Goal: Information Seeking & Learning: Learn about a topic

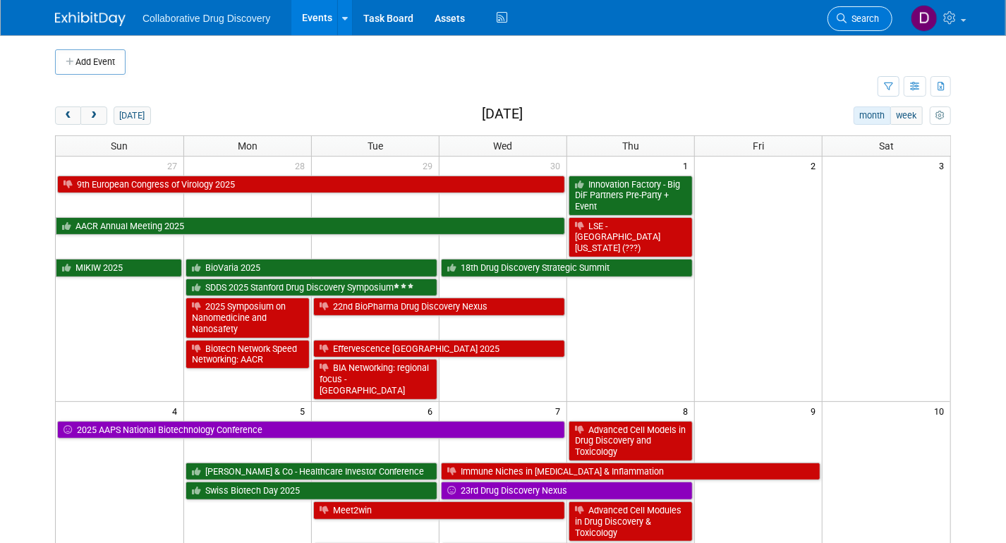
click at [876, 9] on link "Search" at bounding box center [859, 18] width 65 height 25
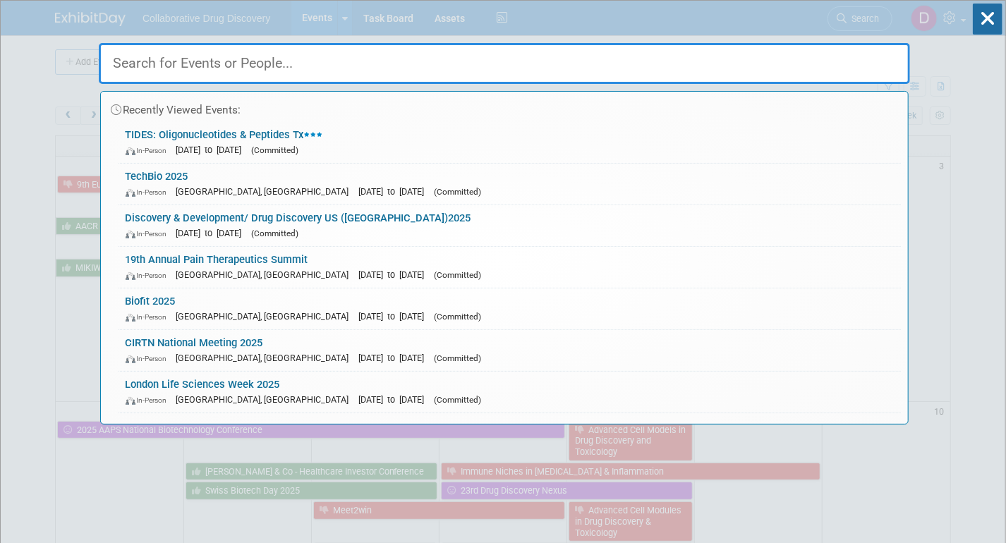
paste input "Pitchfest 2025 - Yale (Blavatnik)"
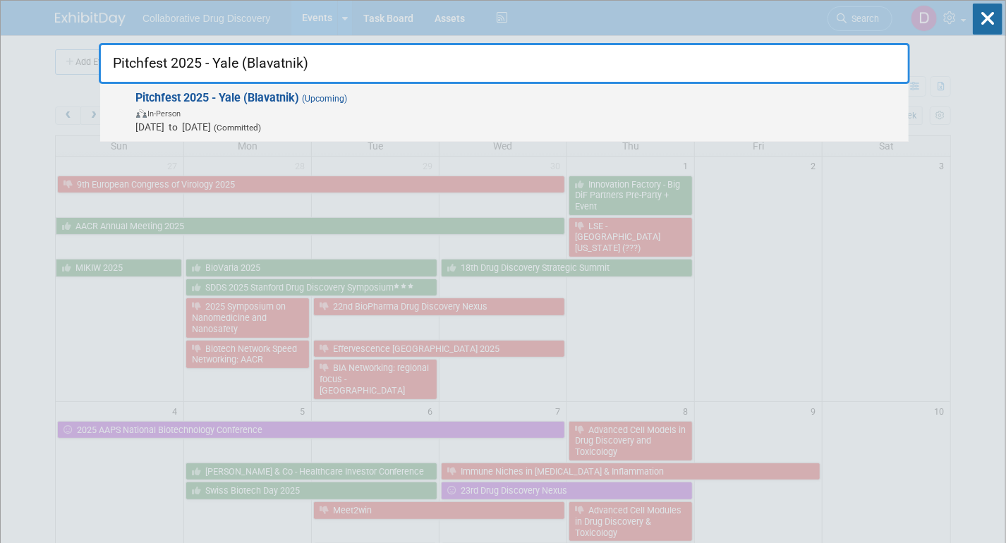
type input "Pitchfest 2025 - Yale (Blavatnik)"
click at [508, 111] on span "In-Person" at bounding box center [518, 113] width 765 height 14
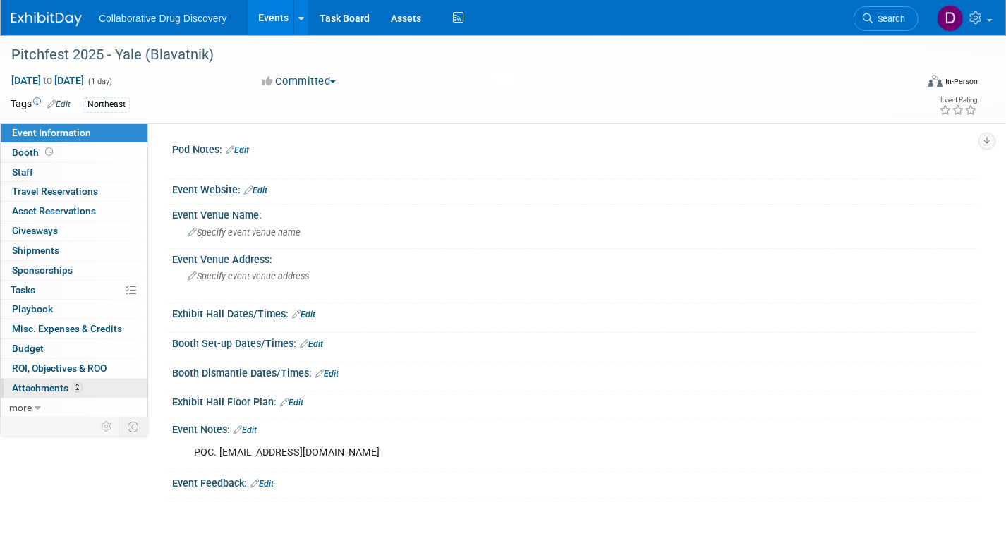
click at [31, 386] on span "Attachments 2" at bounding box center [47, 387] width 71 height 11
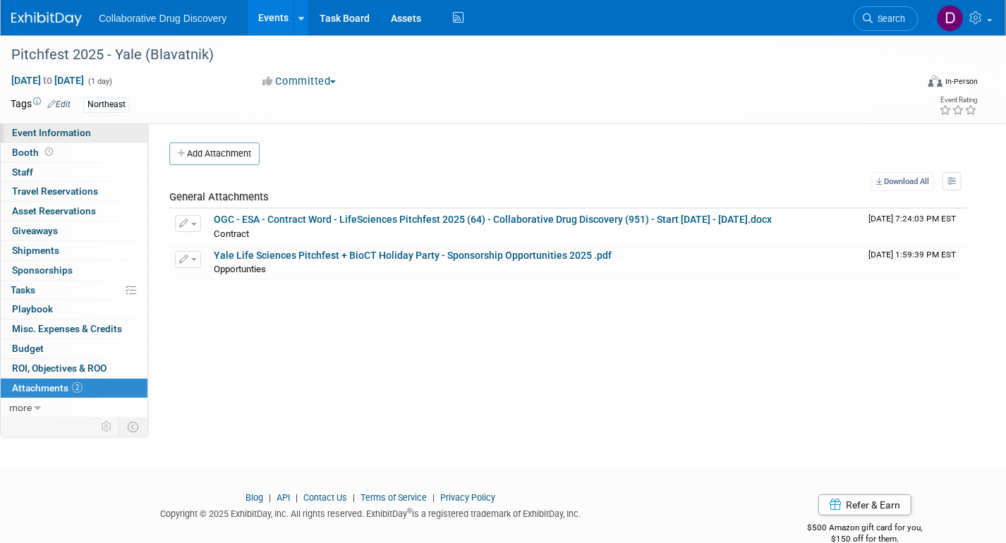
click at [68, 140] on link "Event Information" at bounding box center [74, 132] width 147 height 19
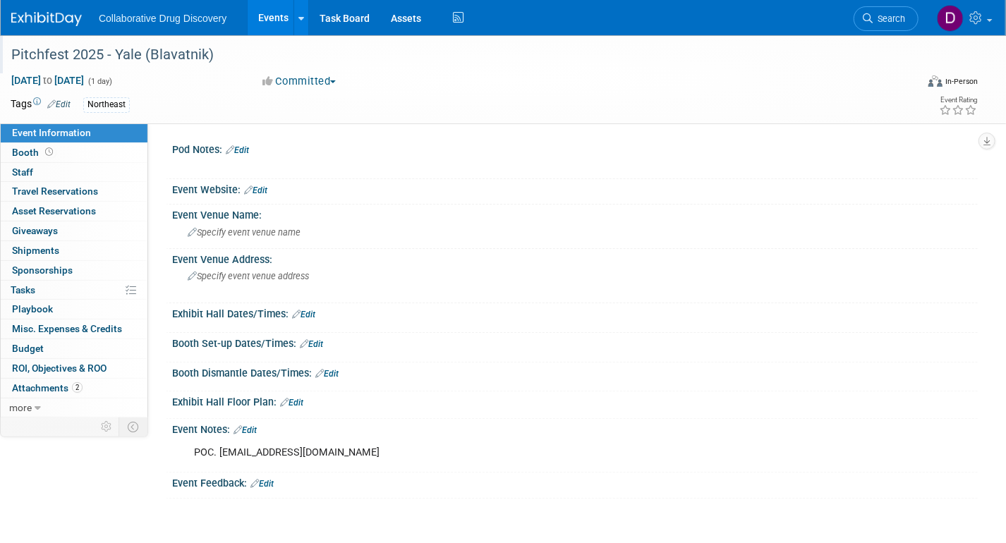
click at [145, 55] on div "Pitchfest 2025 - Yale (Blavatnik)" at bounding box center [450, 54] width 889 height 25
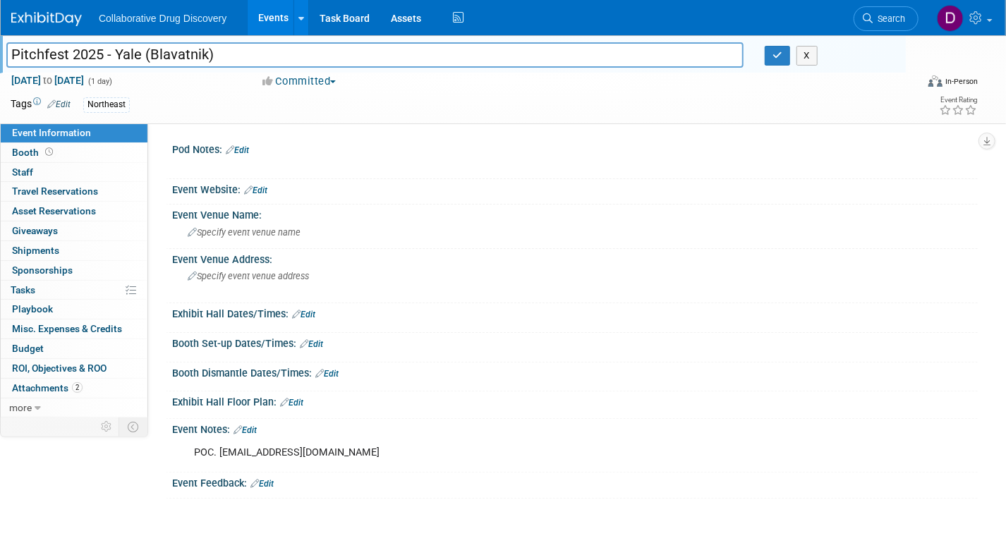
click at [145, 55] on input "Pitchfest 2025 - Yale (Blavatnik)" at bounding box center [374, 54] width 737 height 25
click at [133, 50] on input "Pitchfest 2025 - Yale (Blavatnik)" at bounding box center [374, 54] width 737 height 25
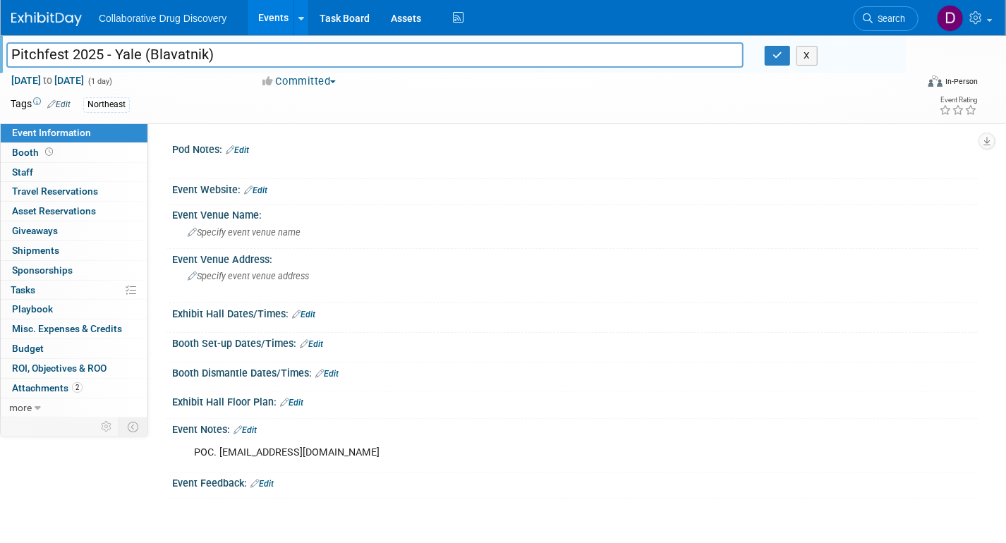
click at [223, 113] on div "Tags Edit Northeast" at bounding box center [412, 105] width 803 height 21
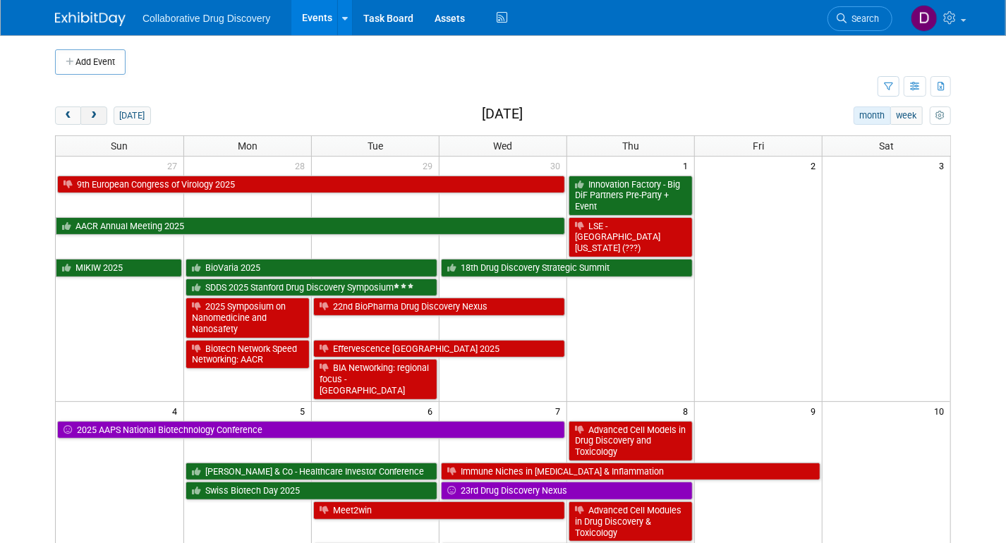
click at [99, 119] on button "next" at bounding box center [93, 115] width 26 height 18
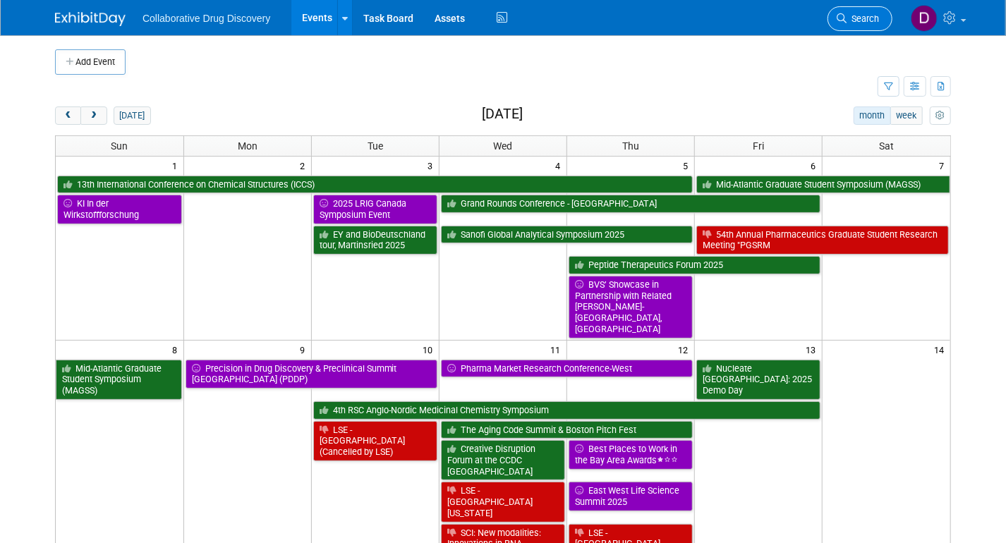
click at [872, 16] on span "Search" at bounding box center [862, 18] width 32 height 11
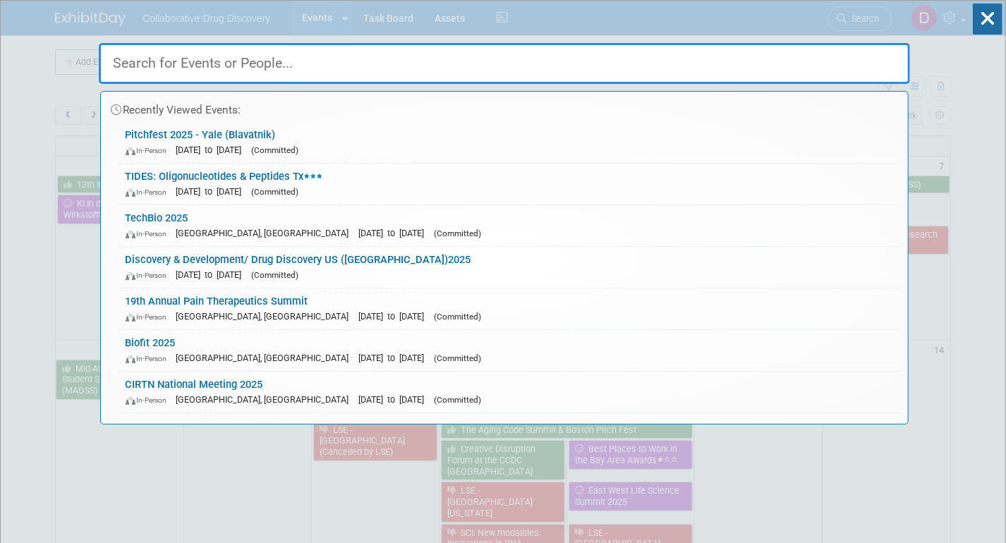
paste input "TechBio 2025"
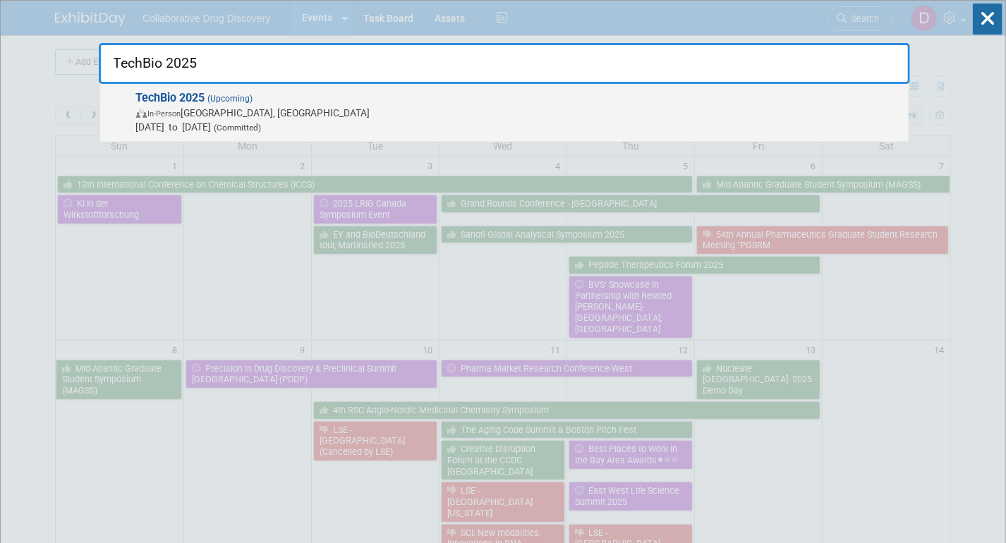
type input "TechBio 2025"
click at [247, 96] on span "(Upcoming)" at bounding box center [229, 99] width 48 height 10
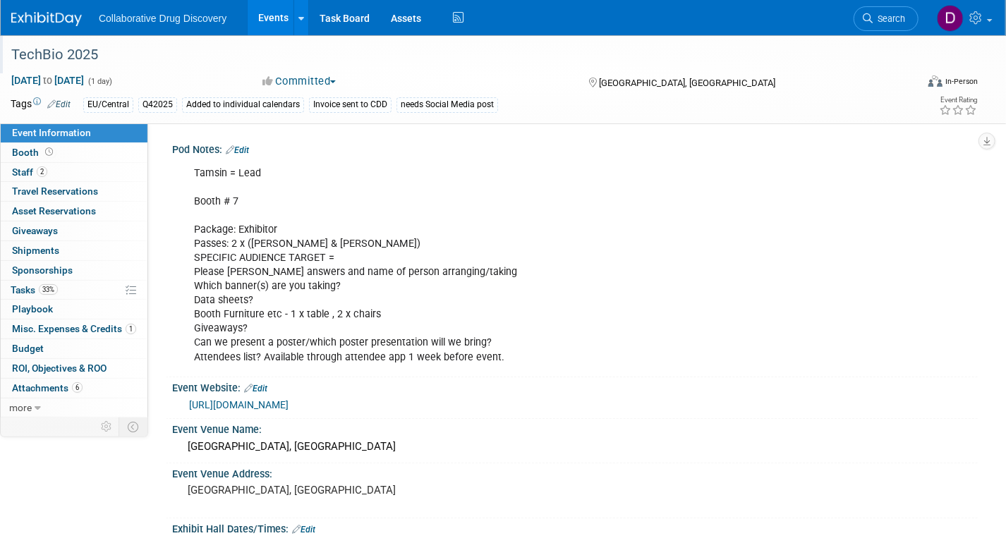
click at [52, 56] on div "TechBio 2025" at bounding box center [450, 54] width 889 height 25
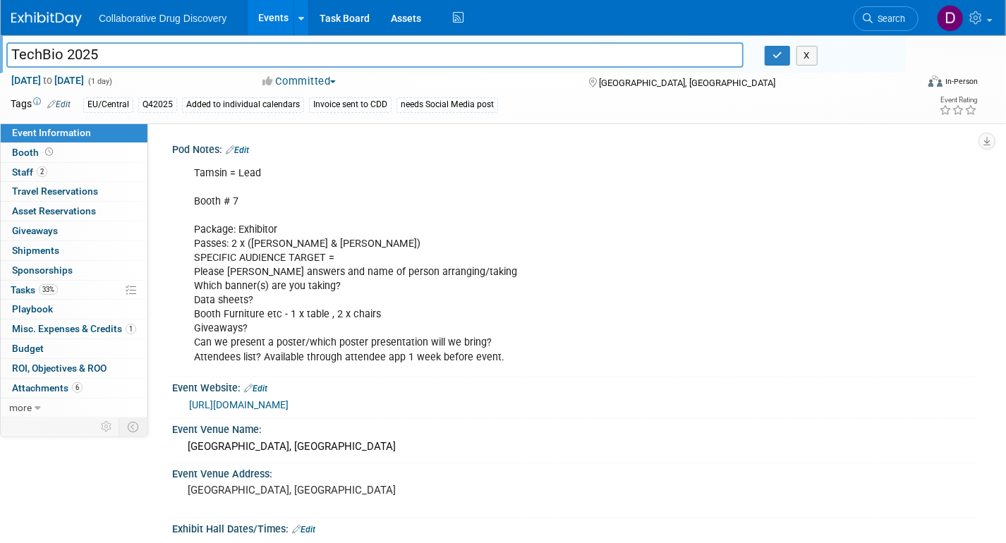
click at [52, 56] on input "TechBio 2025" at bounding box center [374, 54] width 737 height 25
click at [778, 52] on icon "button" at bounding box center [777, 55] width 10 height 9
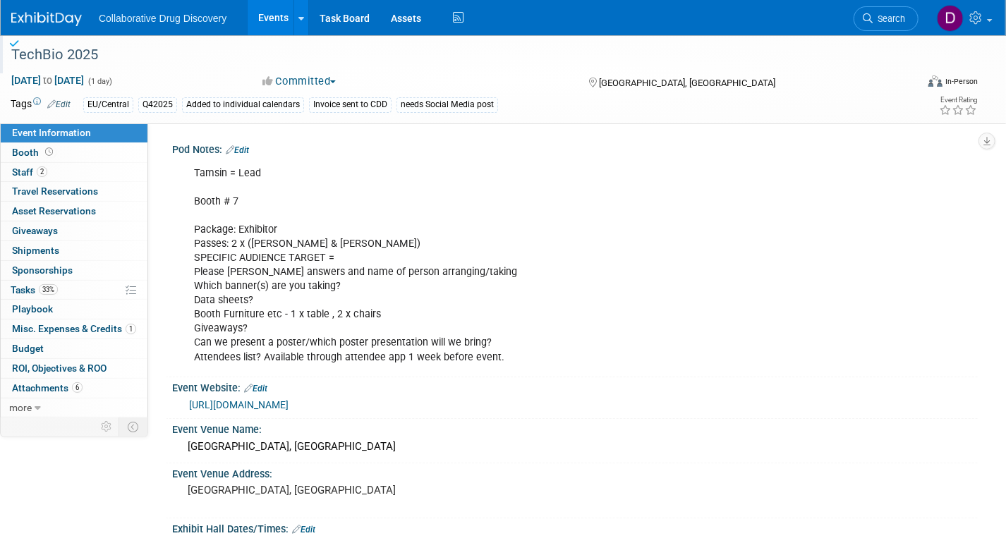
click at [596, 92] on div "Oct 16, 2025 to Oct 16, 2025 (1 day) Oct 16, 2025 to Oct 16, 2025 Committed Com…" at bounding box center [494, 83] width 988 height 21
click at [40, 65] on div "TechBio 2025" at bounding box center [450, 54] width 889 height 25
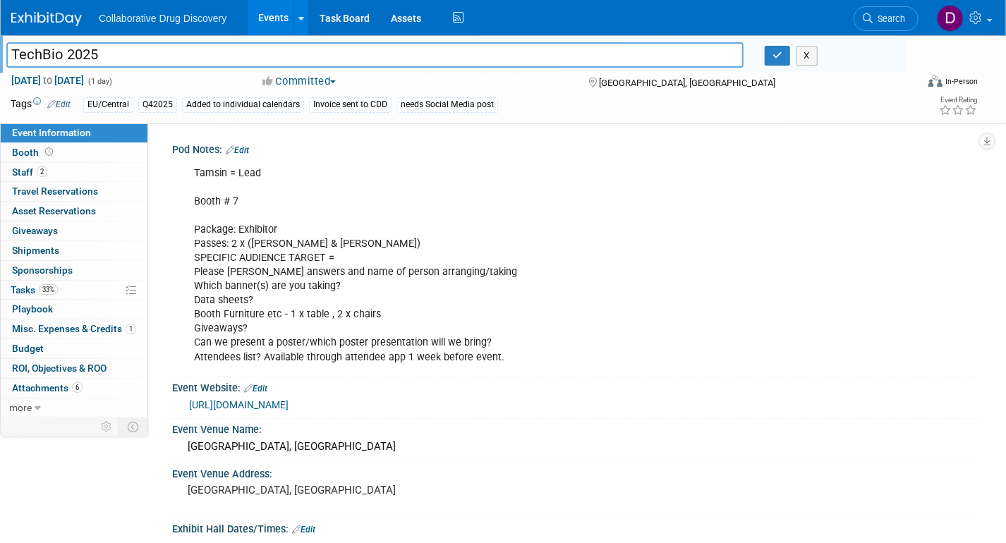
click at [40, 65] on input "TechBio 2025" at bounding box center [374, 54] width 737 height 25
click at [259, 449] on div "Kings Cross, London" at bounding box center [575, 447] width 784 height 22
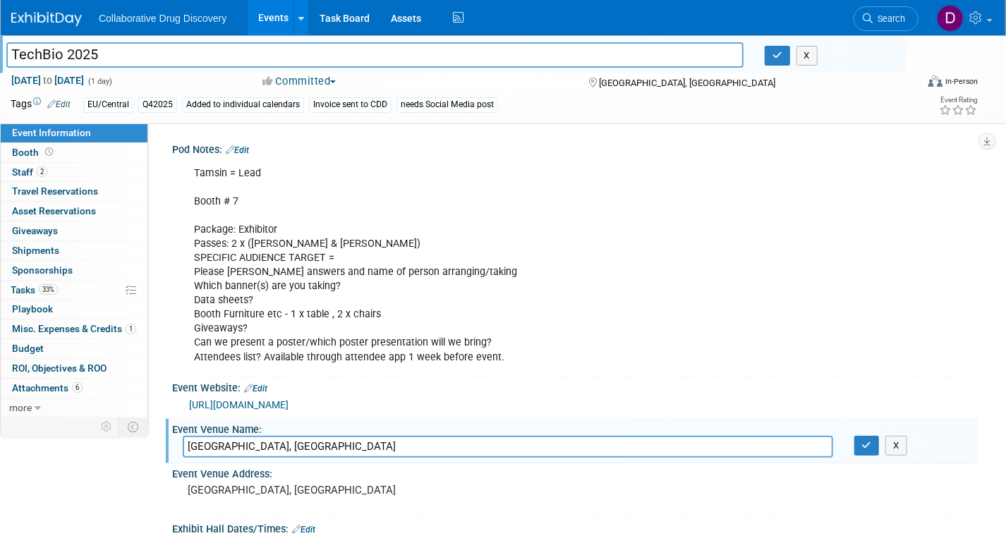
click at [259, 449] on input "Kings Cross, London" at bounding box center [508, 447] width 650 height 22
drag, startPoint x: 259, startPoint y: 449, endPoint x: 195, endPoint y: 492, distance: 77.3
click at [195, 492] on pre "London, UK" at bounding box center [340, 490] width 305 height 13
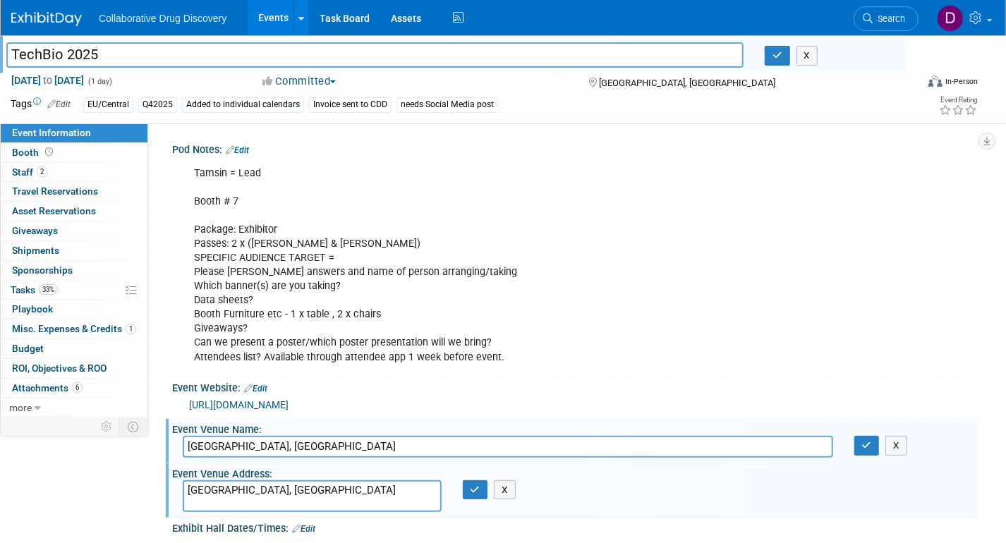
click at [200, 489] on textarea "London, UK" at bounding box center [312, 496] width 259 height 32
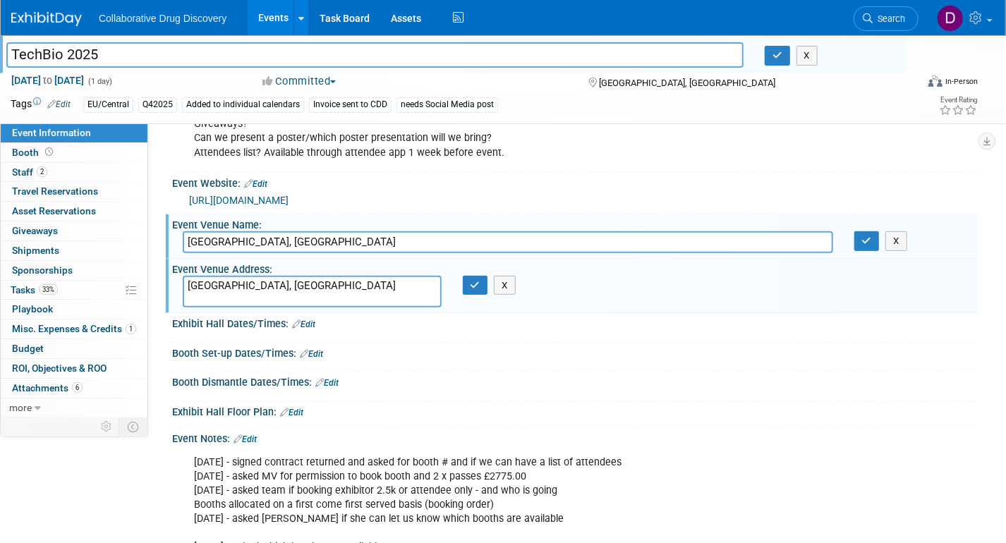
scroll to position [197, 0]
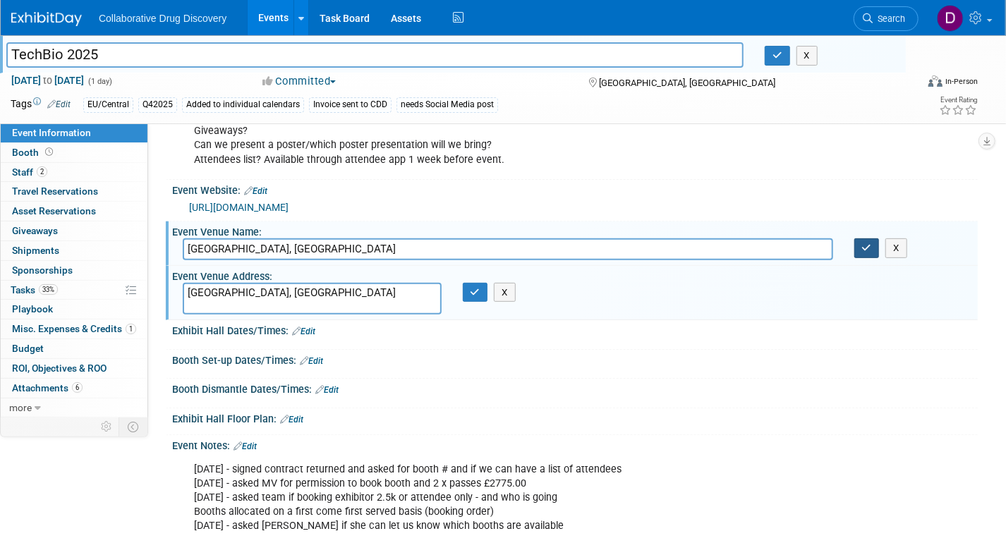
click at [856, 249] on button "button" at bounding box center [866, 248] width 25 height 20
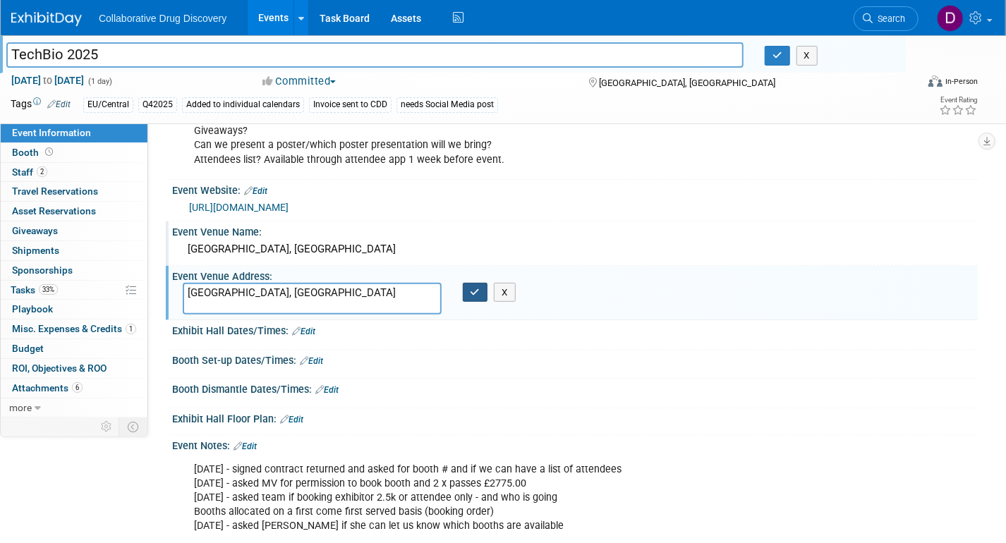
click at [476, 286] on button "button" at bounding box center [475, 293] width 25 height 20
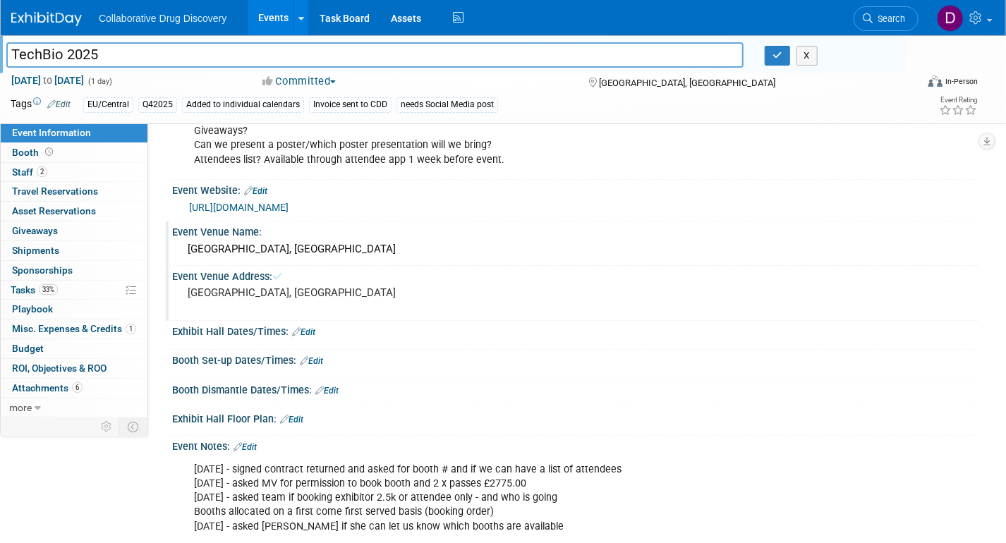
scroll to position [0, 0]
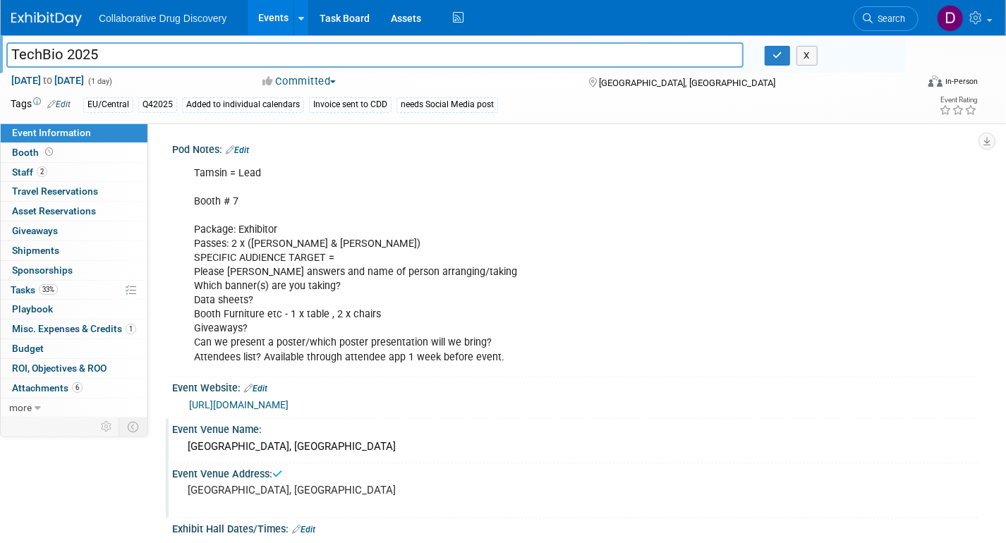
click at [288, 399] on link "https://www.bioindustry.org/events/our-events/techbiouk/supporters-and-exhibito…" at bounding box center [238, 404] width 99 height 11
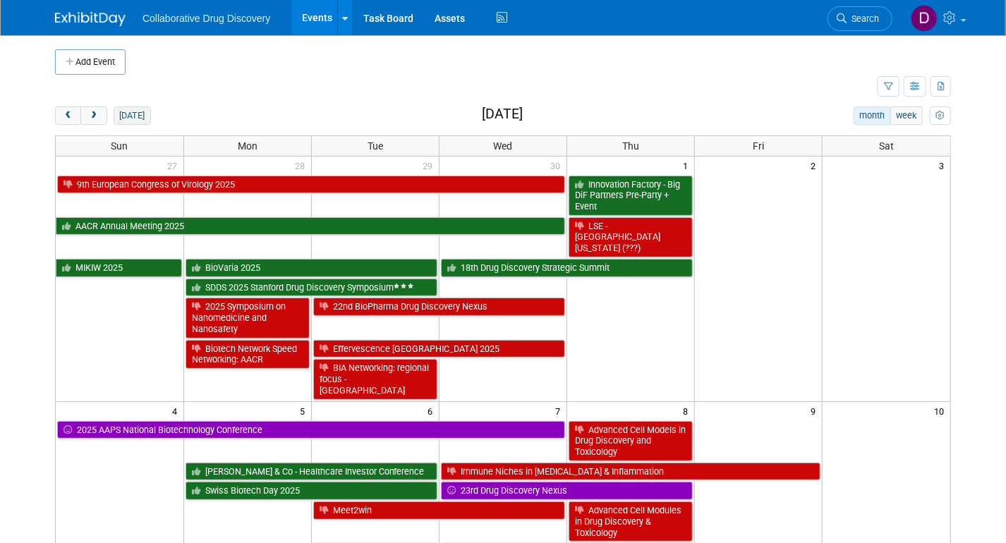
click at [121, 119] on button "[DATE]" at bounding box center [132, 115] width 37 height 18
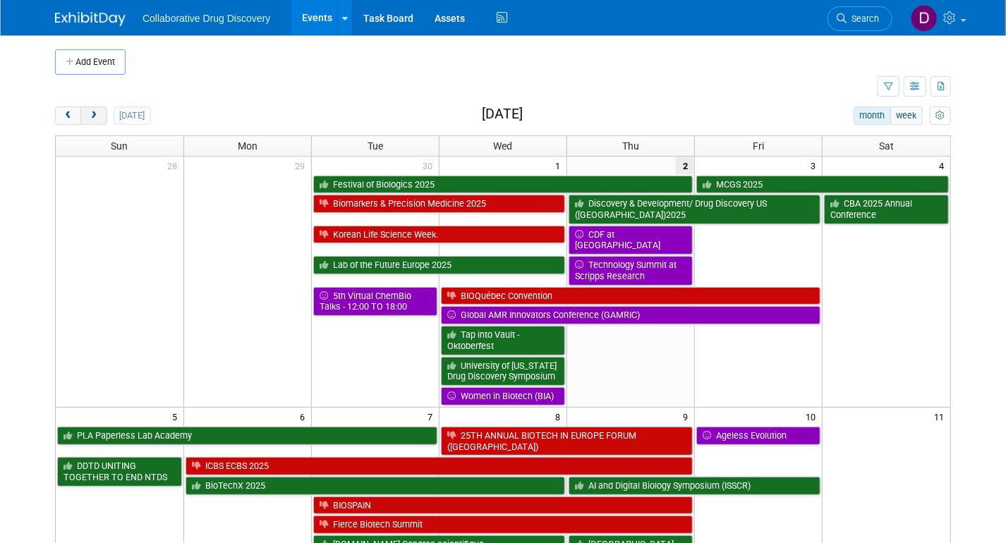
click at [91, 115] on span "next" at bounding box center [93, 115] width 11 height 9
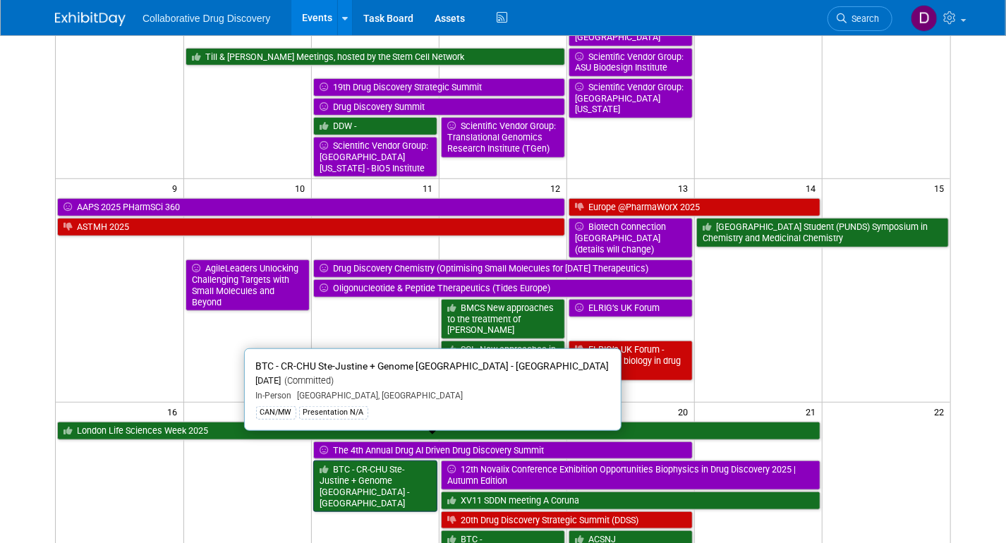
scroll to position [424, 0]
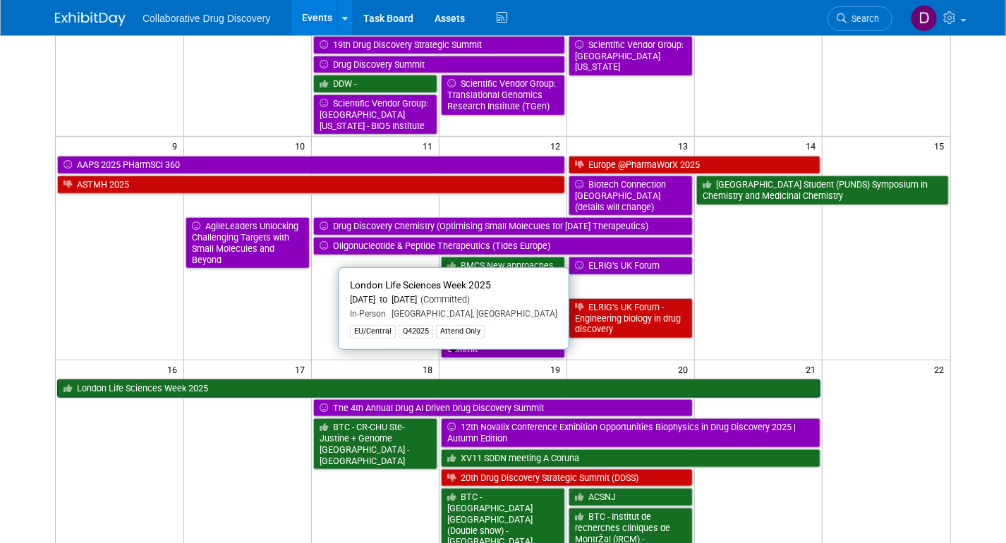
click at [177, 379] on link "London Life Sciences Week 2025" at bounding box center [438, 388] width 763 height 18
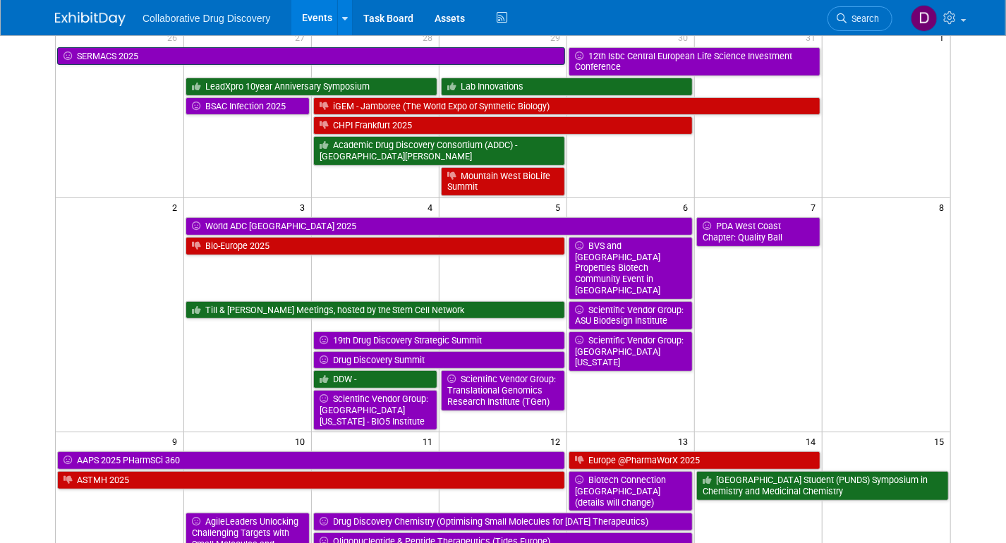
scroll to position [0, 0]
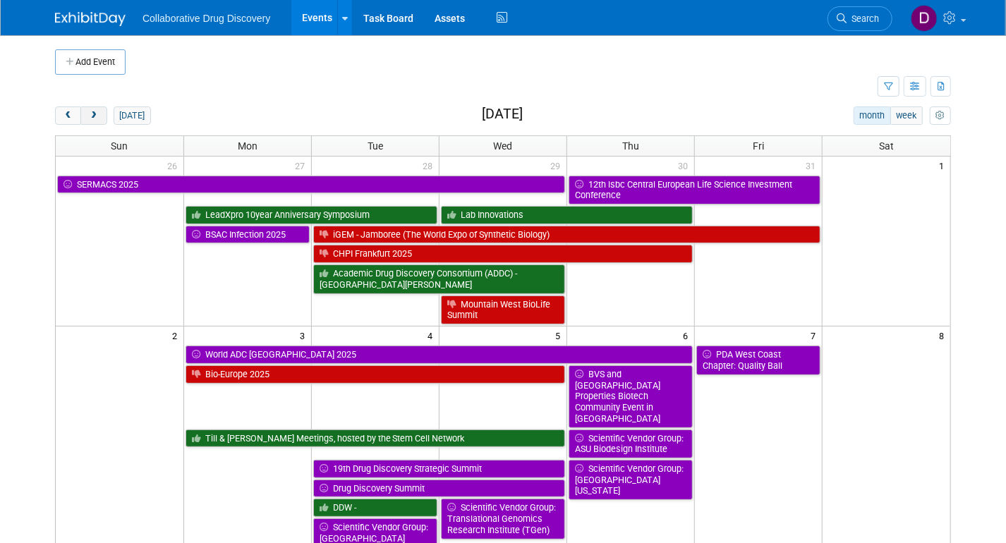
click at [99, 121] on button "next" at bounding box center [93, 115] width 26 height 18
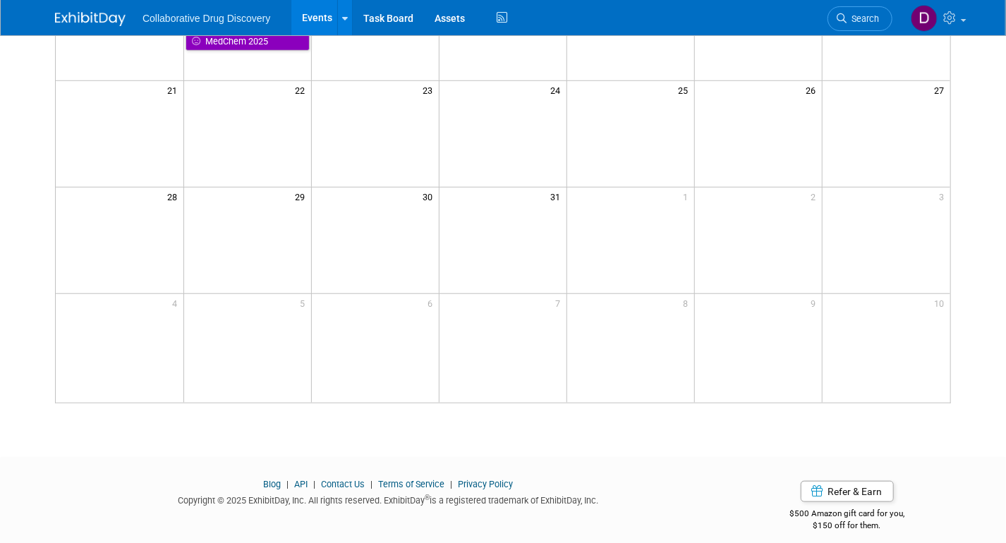
scroll to position [226, 0]
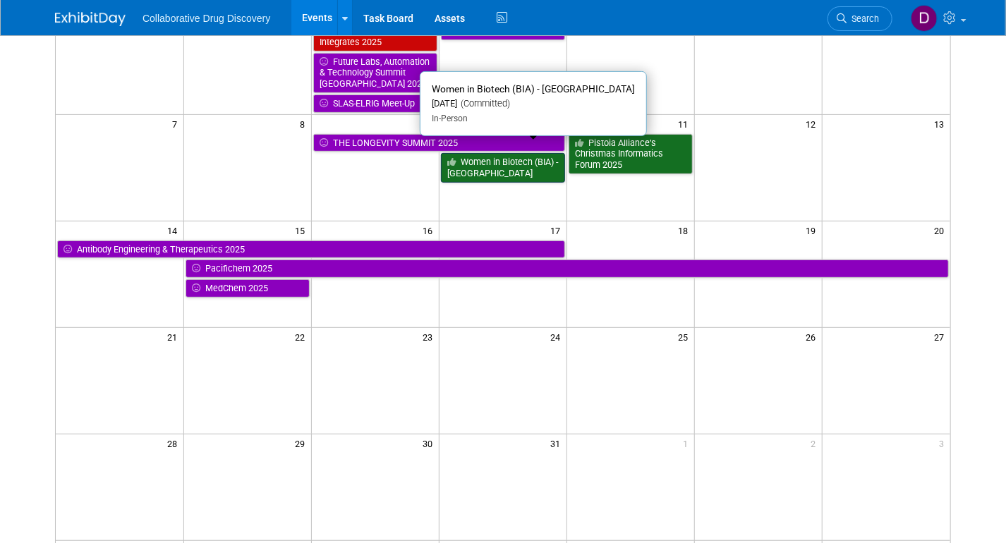
click at [518, 165] on link "Women in Biotech (BIA) - London" at bounding box center [503, 167] width 124 height 29
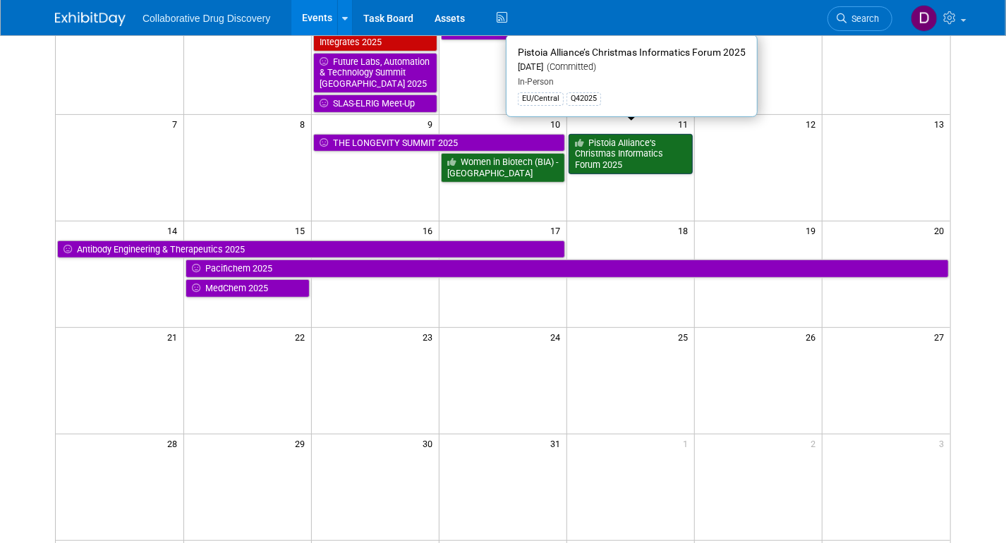
click at [630, 146] on link "Pistoia Alliance’s Christmas Informatics Forum 2025" at bounding box center [630, 154] width 124 height 40
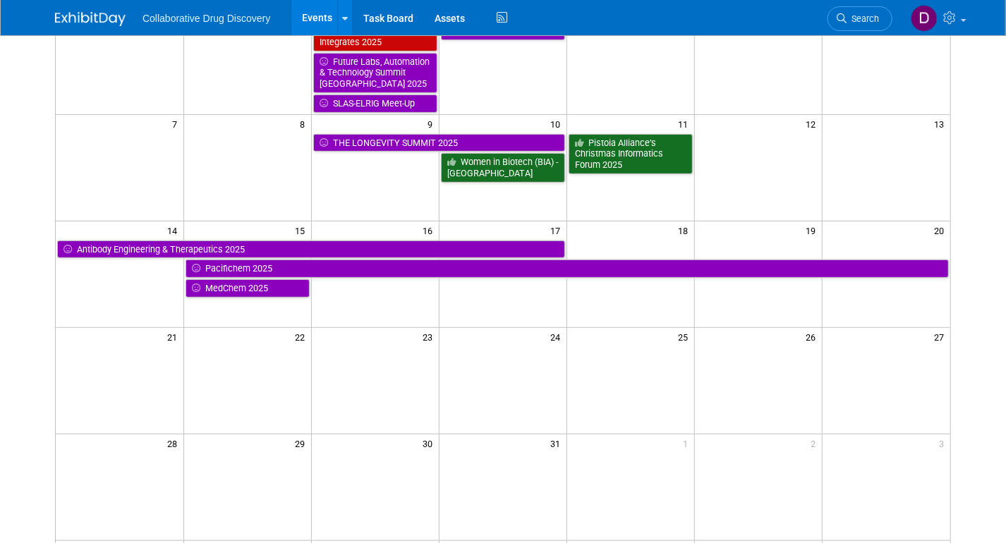
scroll to position [0, 0]
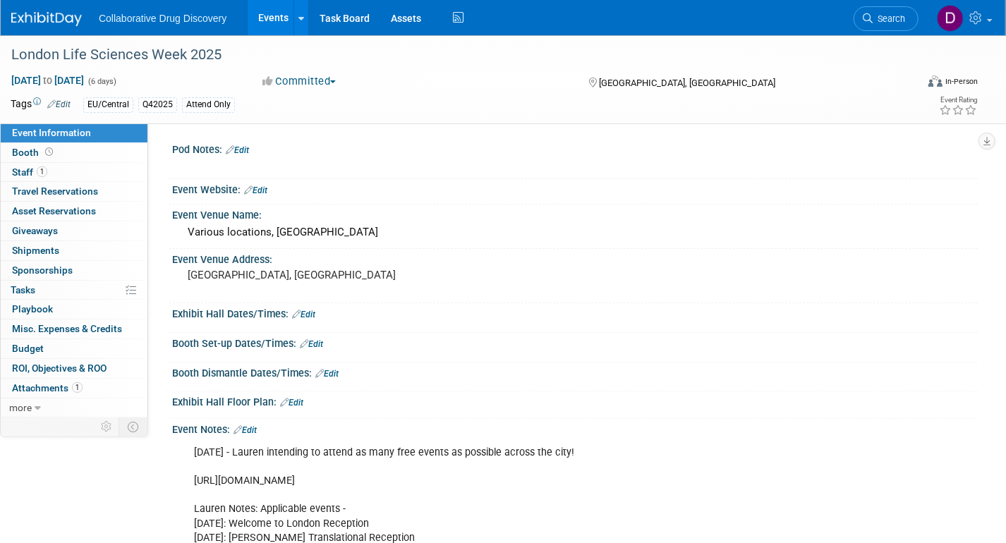
click at [363, 482] on div "25SEP2025 - Lauren intending to attend as many free events as possible across t…" at bounding box center [503, 538] width 638 height 198
copy div "https://lifesciencesweek.london/event-schedule"
click at [252, 199] on div at bounding box center [574, 197] width 805 height 5
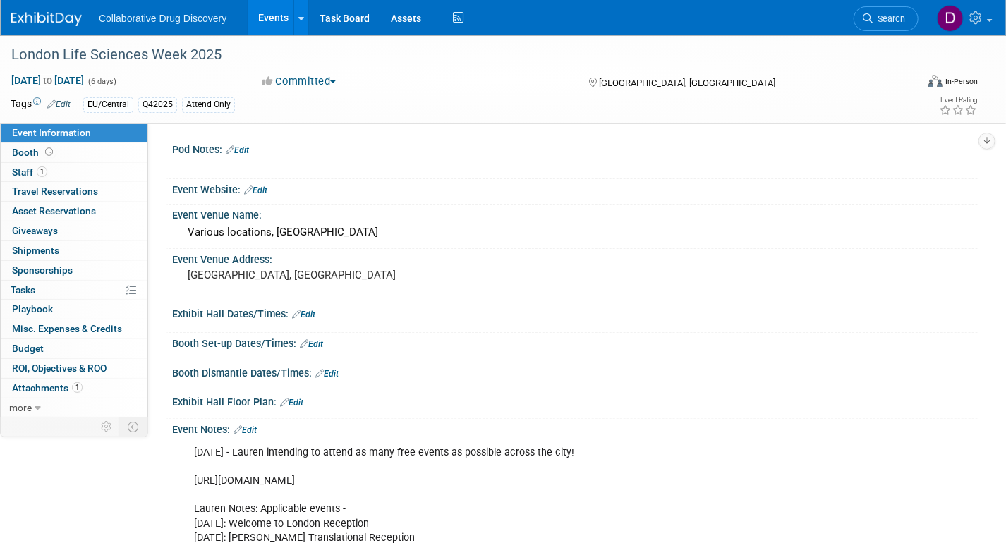
click at [261, 192] on link "Edit" at bounding box center [255, 190] width 23 height 10
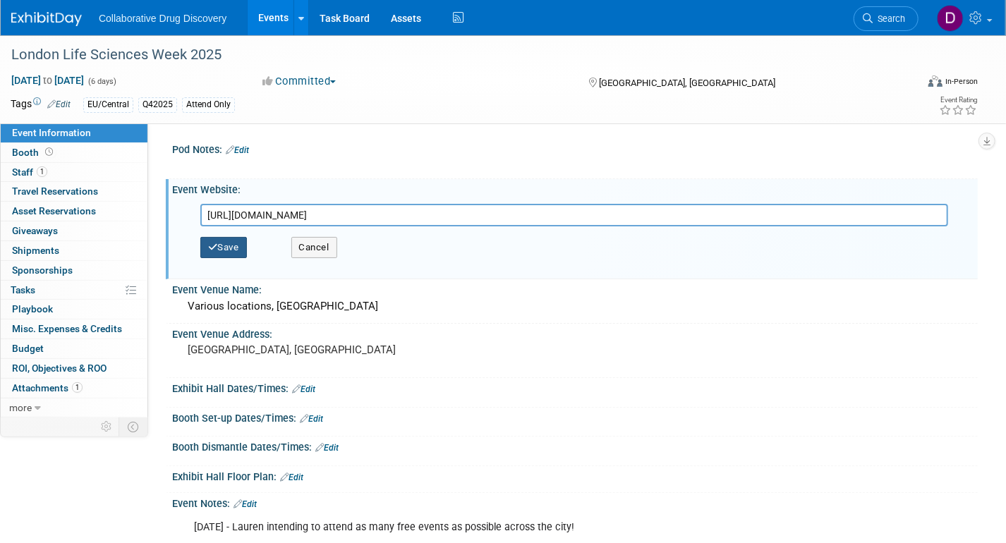
type input "https://lifesciencesweek.london/event-schedule"
click at [229, 251] on button "Save" at bounding box center [223, 247] width 47 height 21
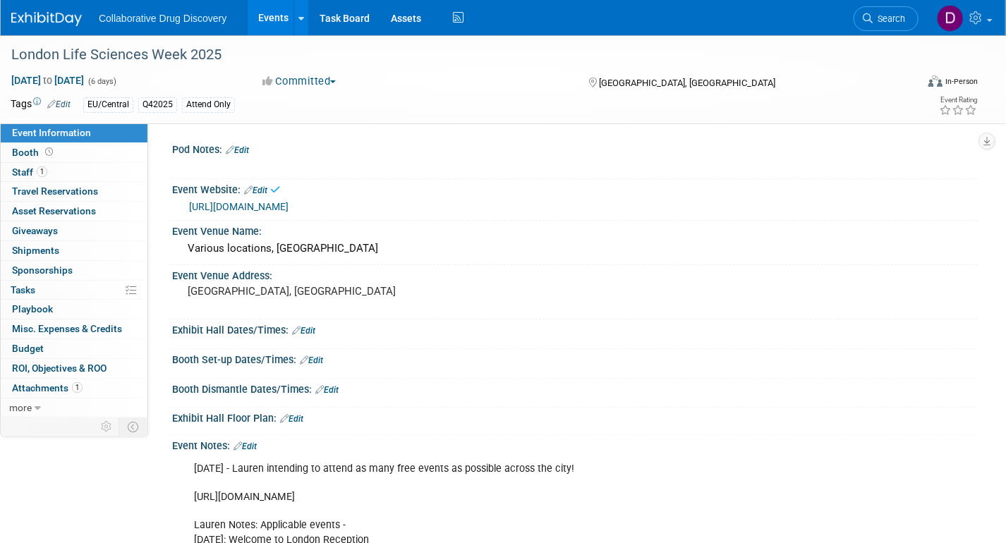
click at [288, 201] on link "https://lifesciencesweek.london/event-schedule" at bounding box center [238, 206] width 99 height 11
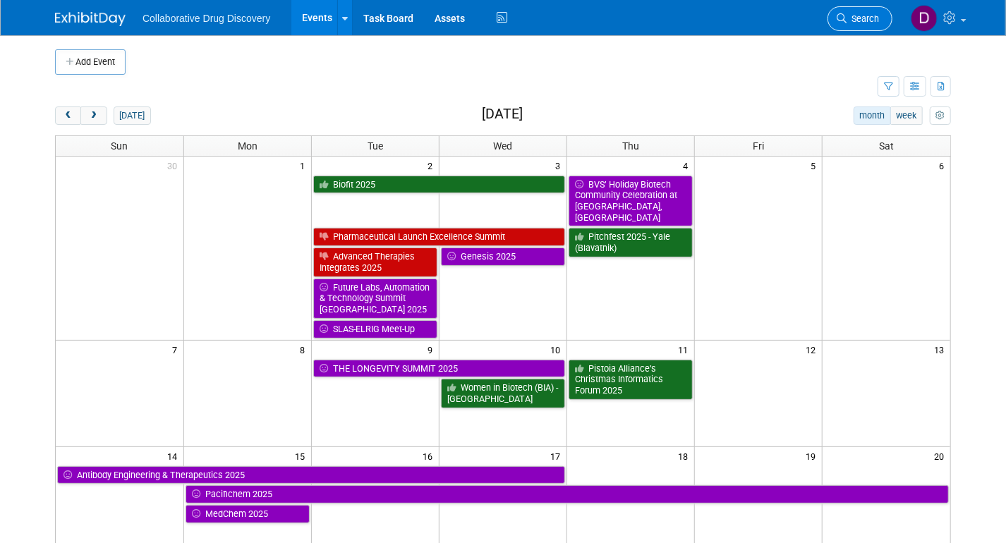
click at [863, 16] on span "Search" at bounding box center [862, 18] width 32 height 11
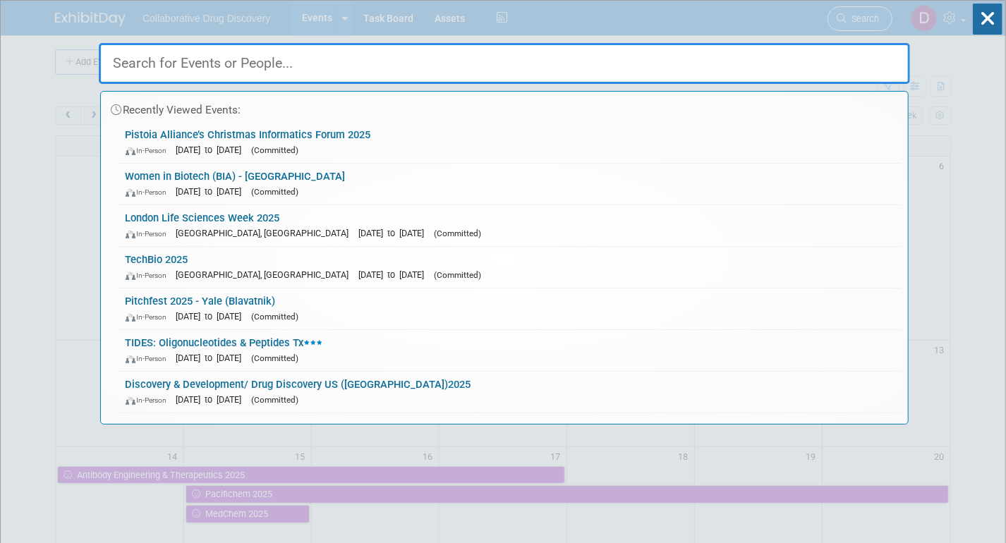
paste input "Till & [PERSON_NAME] Meetings, hosted by the Stem Cell Network"
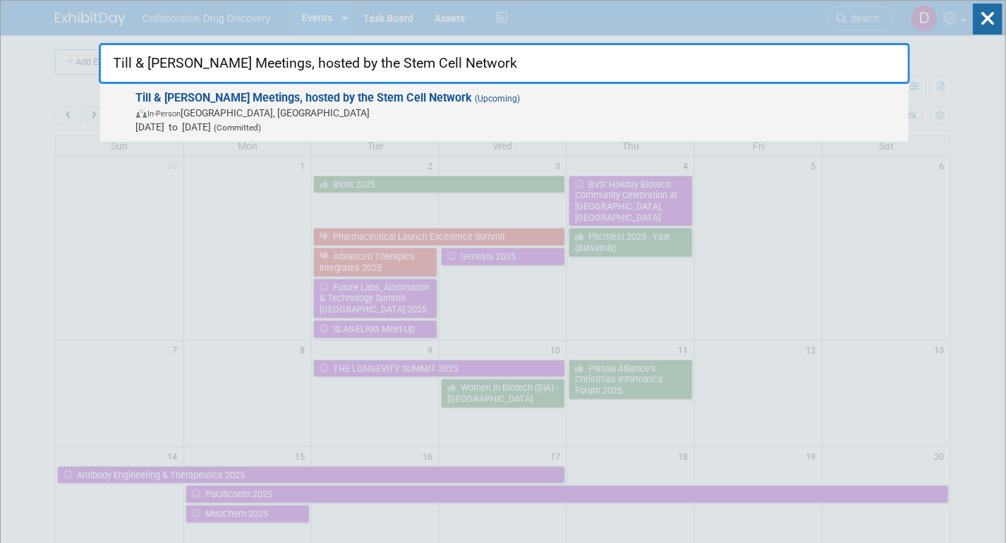
type input "Till & [PERSON_NAME] Meetings, hosted by the Stem Cell Network"
click at [422, 111] on span "In-Person Ottawa, Canada" at bounding box center [518, 113] width 765 height 14
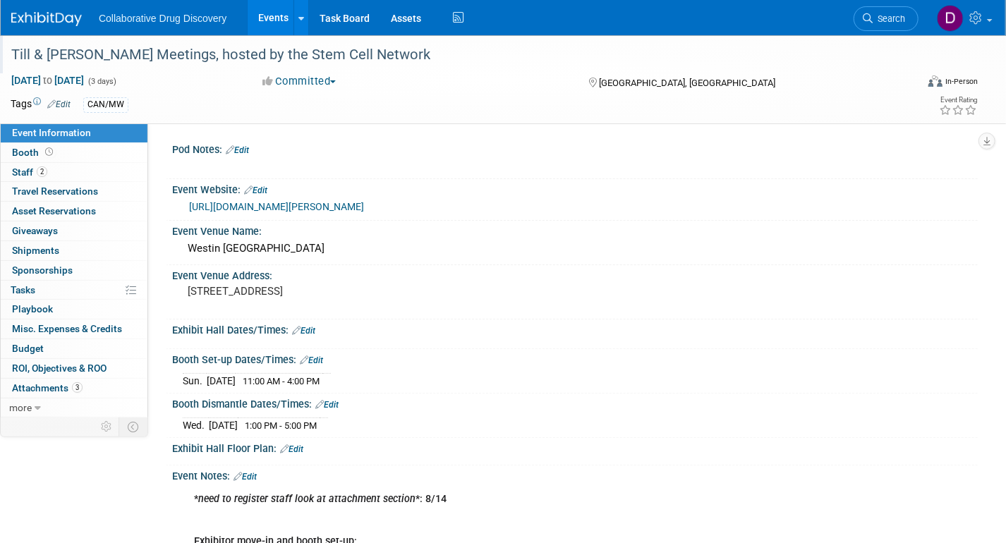
click at [303, 53] on div "Till & [PERSON_NAME] Meetings, hosted by the Stem Cell Network" at bounding box center [450, 54] width 889 height 25
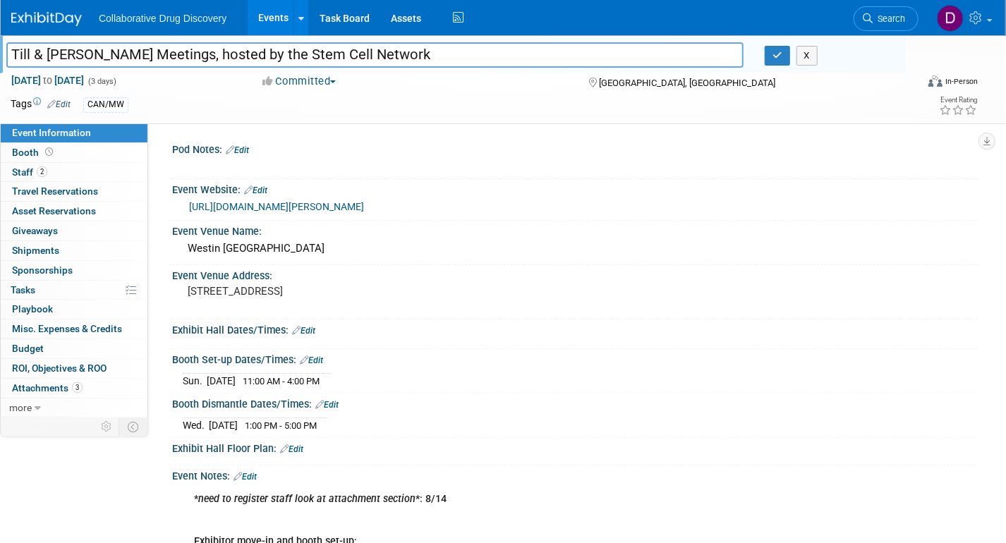
click at [303, 53] on input "Till & [PERSON_NAME] Meetings, hosted by the Stem Cell Network" at bounding box center [374, 54] width 737 height 25
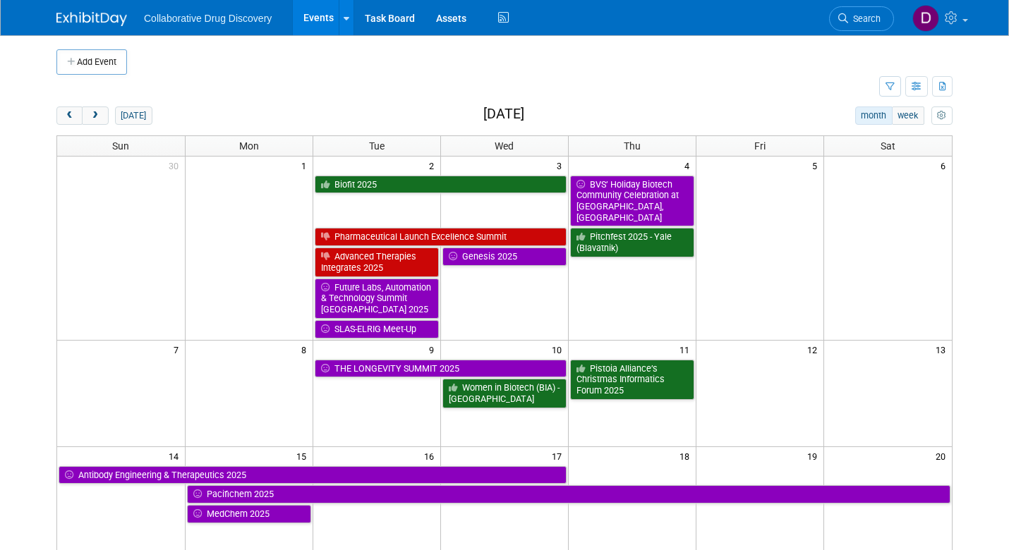
click at [867, 16] on span "Search" at bounding box center [864, 18] width 32 height 11
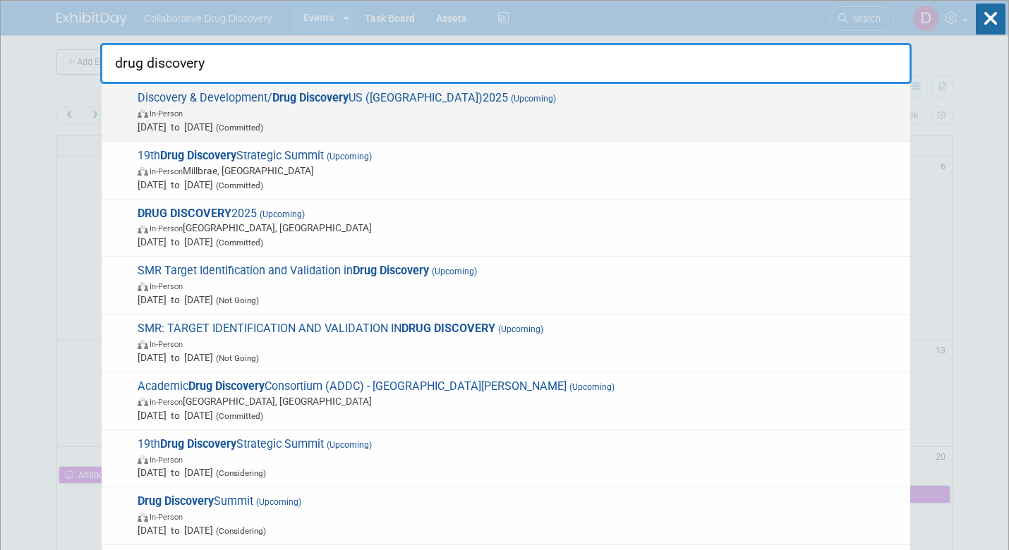
type input "drug discovery"
click at [677, 124] on span "Oct 2, 2025 to Oct 3, 2025 (Committed)" at bounding box center [520, 127] width 765 height 14
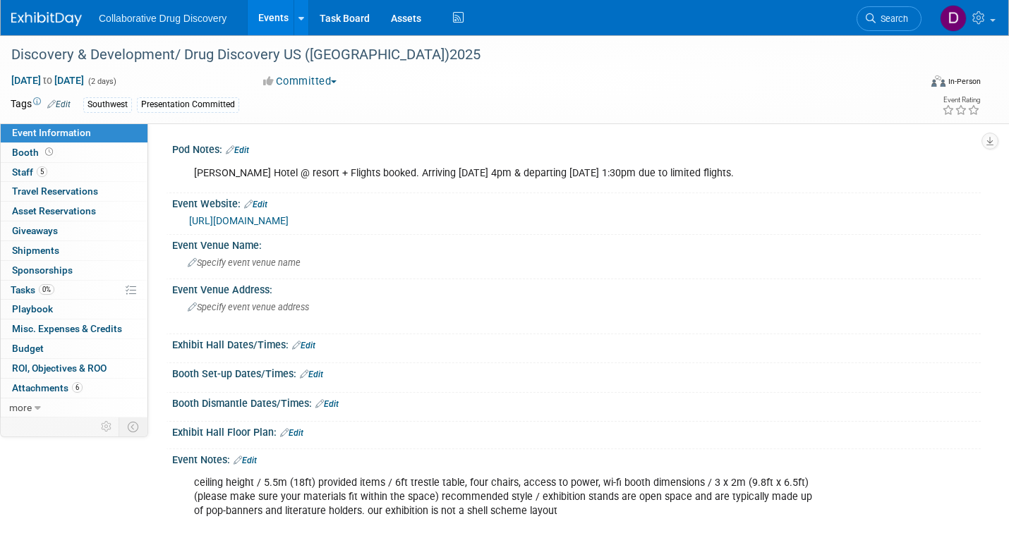
click at [231, 223] on link "https://oxfordglobal.com/discovery-development" at bounding box center [238, 220] width 99 height 11
click at [288, 221] on link "https://oxfordglobal.com/discovery-development" at bounding box center [238, 220] width 99 height 11
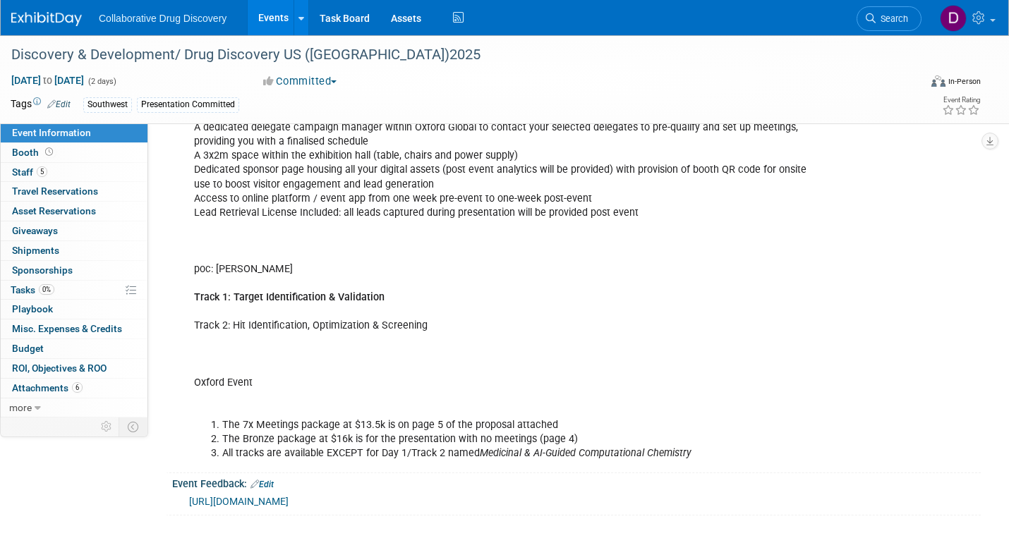
scroll to position [839, 0]
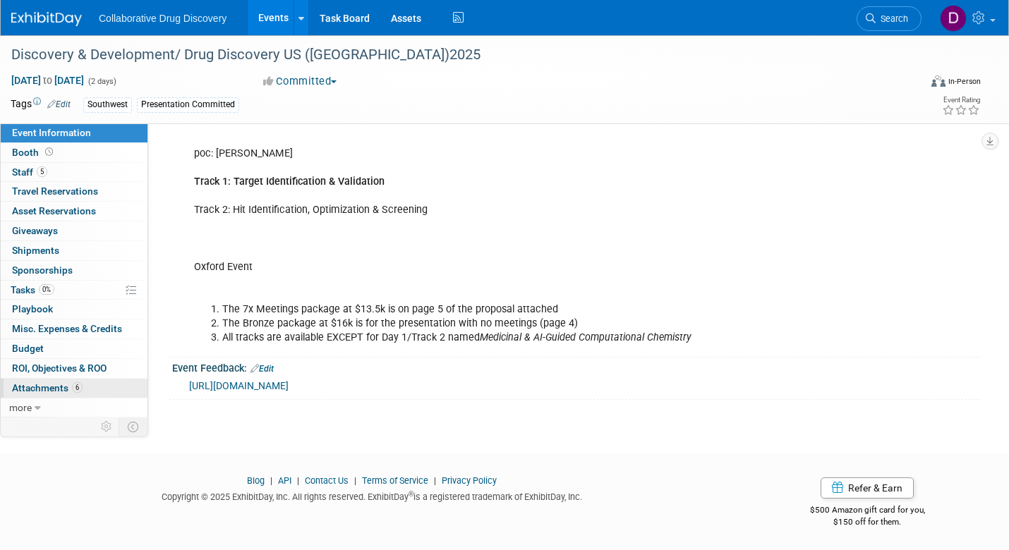
click at [41, 386] on span "Attachments 6" at bounding box center [47, 387] width 71 height 11
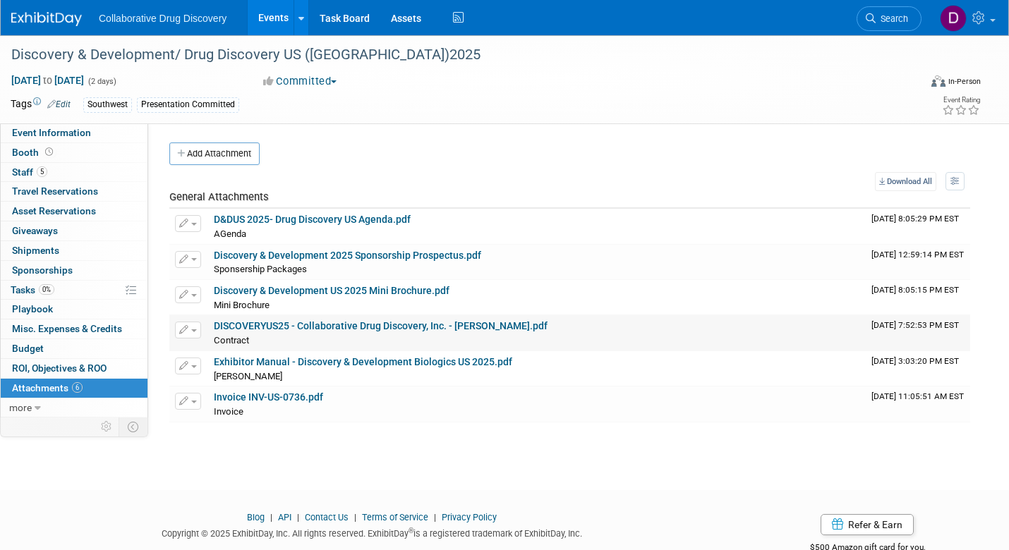
click at [325, 331] on link "DISCOVERYUS25 - Collaborative Drug Discovery, Inc. - Daniel Castro.pdf" at bounding box center [381, 325] width 334 height 11
click at [54, 166] on link "5 Staff 5" at bounding box center [74, 172] width 147 height 19
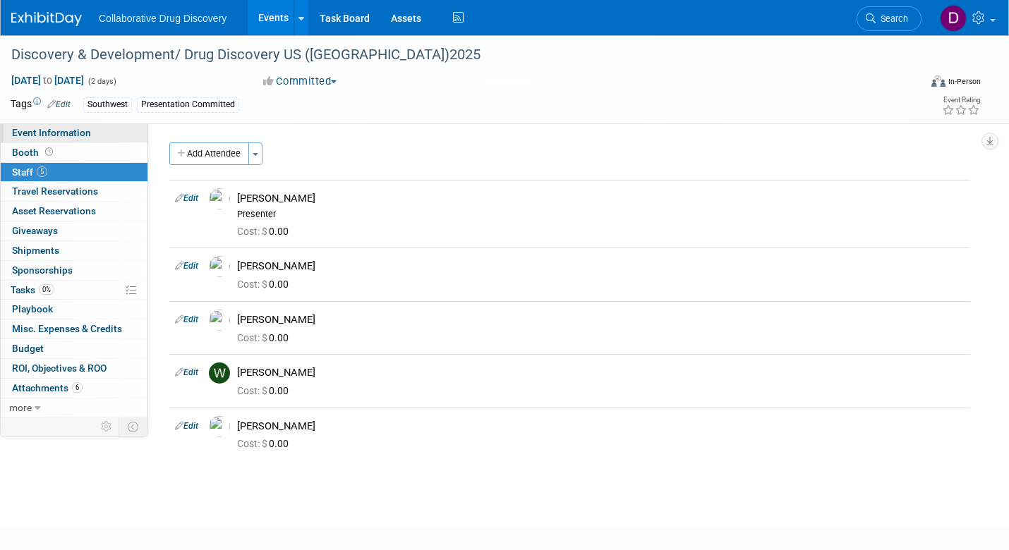
click at [50, 133] on span "Event Information" at bounding box center [51, 132] width 79 height 11
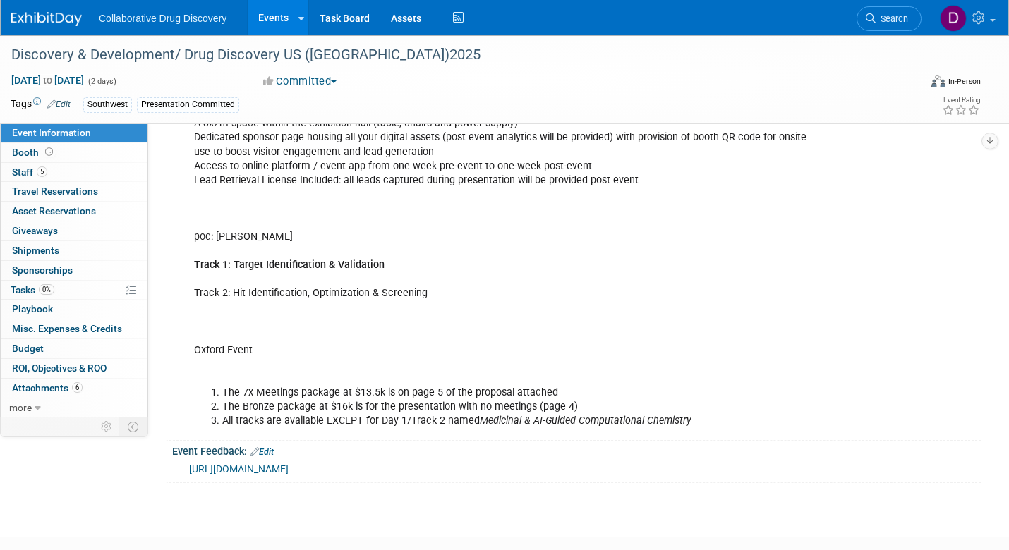
scroll to position [741, 0]
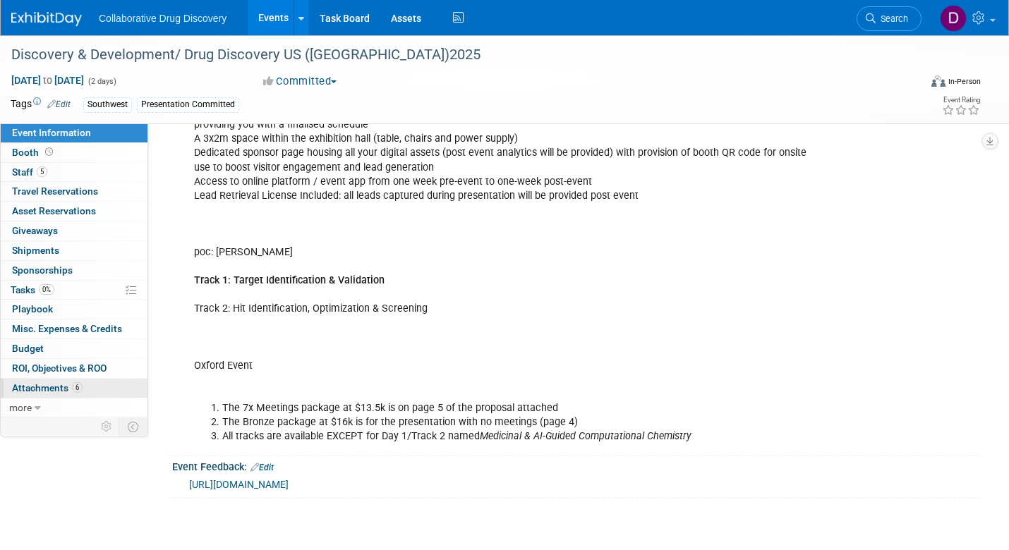
click at [62, 392] on span "Attachments 6" at bounding box center [47, 387] width 71 height 11
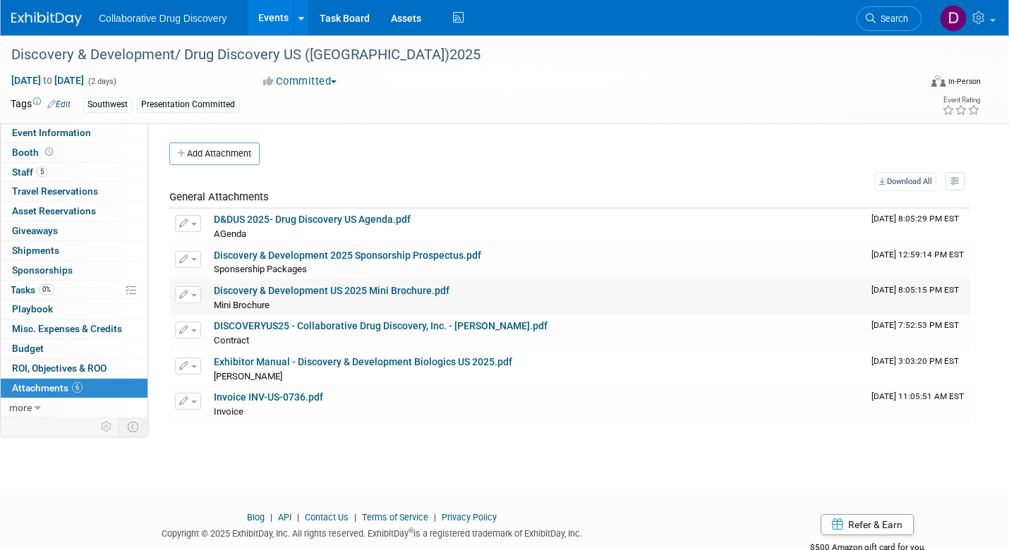
click at [276, 293] on link "Discovery & Development US 2025 Mini Brochure.pdf" at bounding box center [332, 290] width 236 height 11
click at [80, 139] on link "Event Information" at bounding box center [74, 132] width 147 height 19
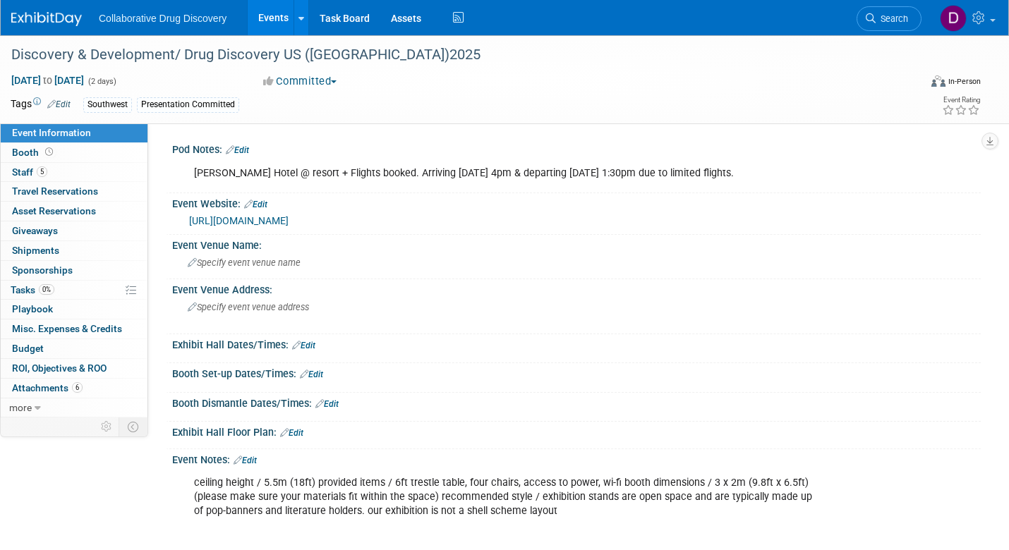
click at [288, 221] on link "https://oxfordglobal.com/discovery-development" at bounding box center [238, 220] width 99 height 11
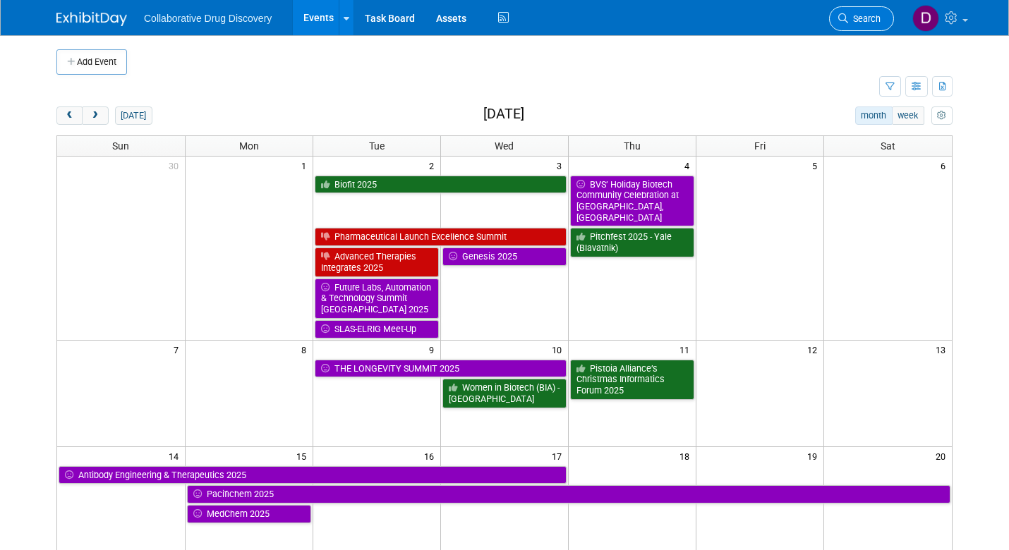
click at [857, 26] on link "Search" at bounding box center [861, 18] width 65 height 25
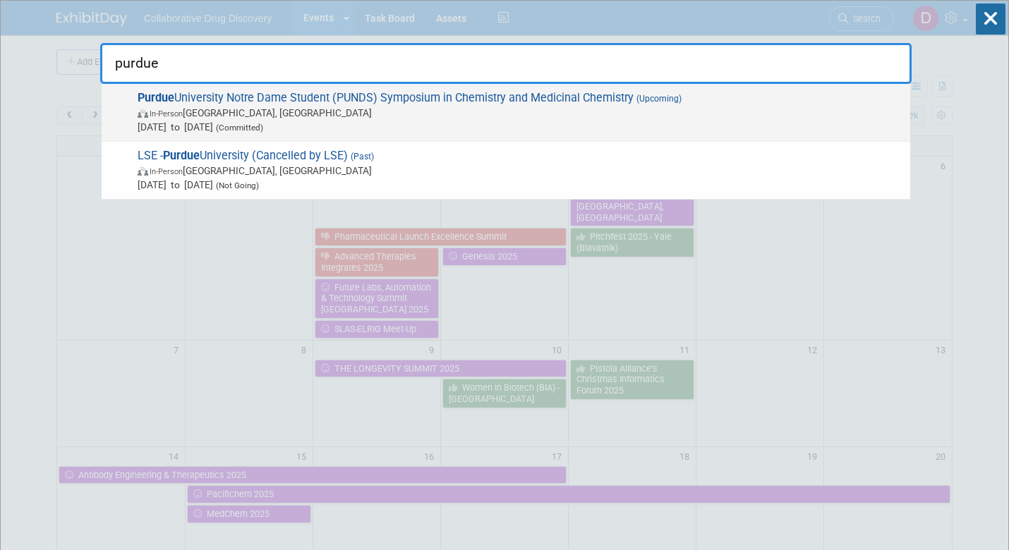
type input "purdue"
click at [611, 122] on span "[DATE] to [DATE] (Committed)" at bounding box center [520, 127] width 765 height 14
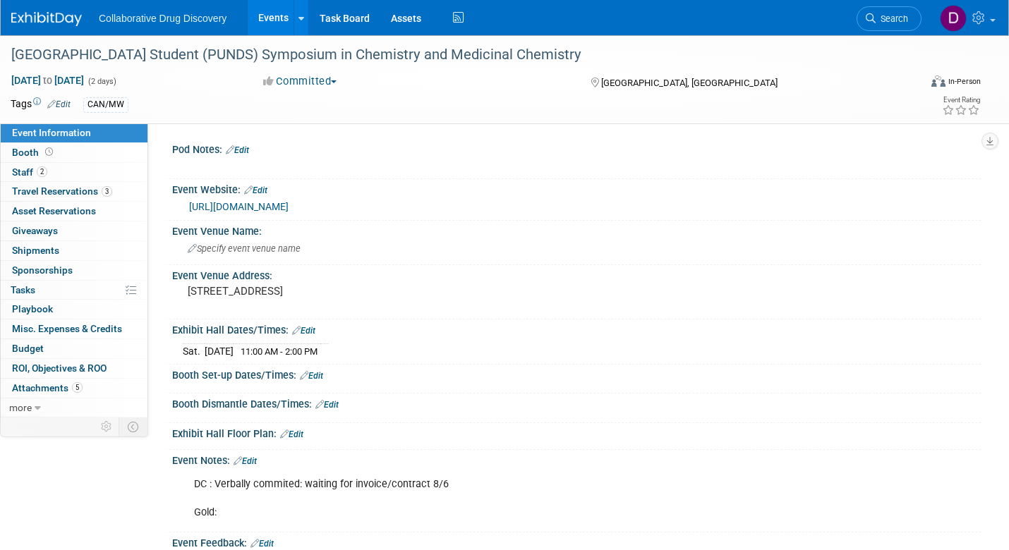
click at [284, 207] on link "[URL][DOMAIN_NAME]" at bounding box center [238, 206] width 99 height 11
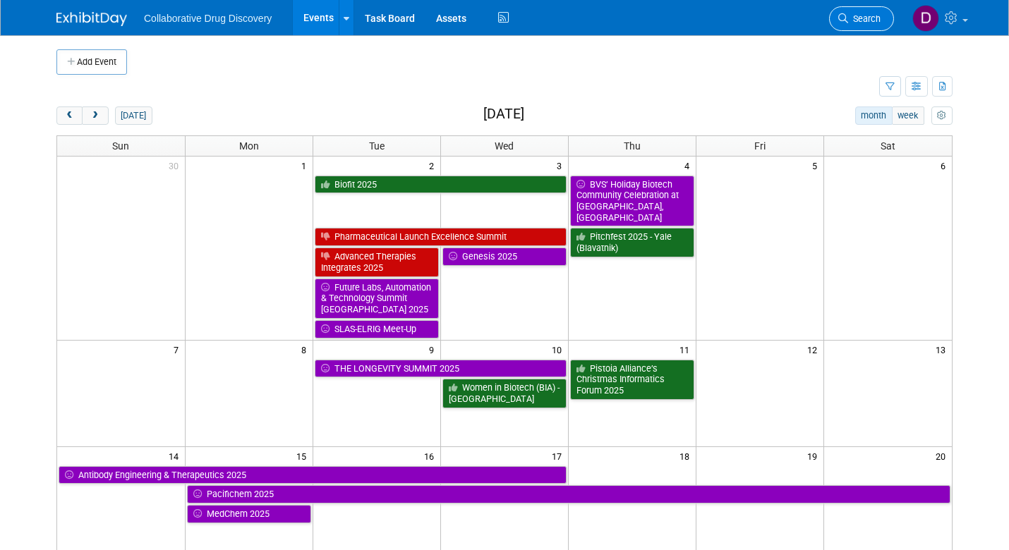
click at [870, 18] on span "Search" at bounding box center [864, 18] width 32 height 11
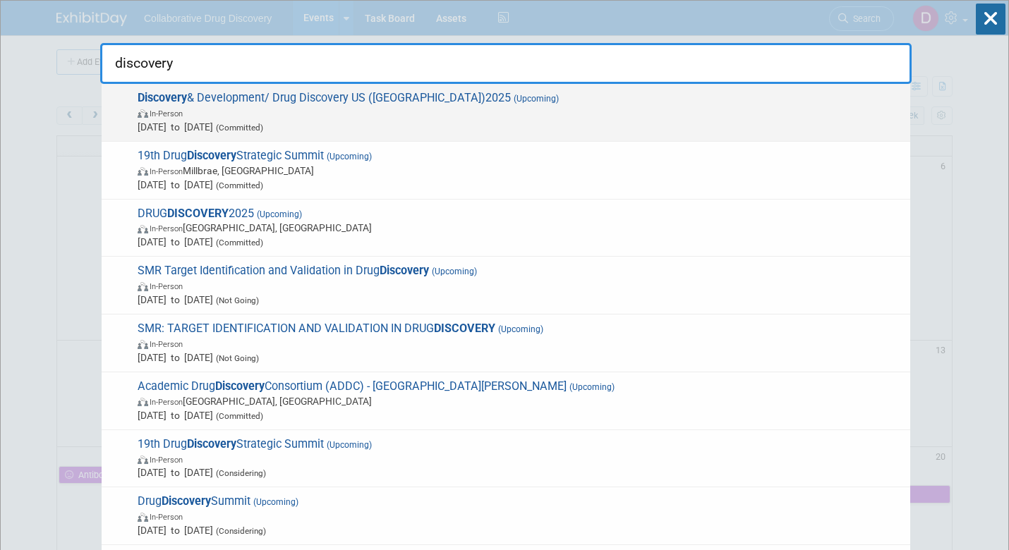
type input "discovery"
click at [560, 106] on span "In-Person" at bounding box center [520, 113] width 765 height 14
